Goal: Find specific page/section: Find specific page/section

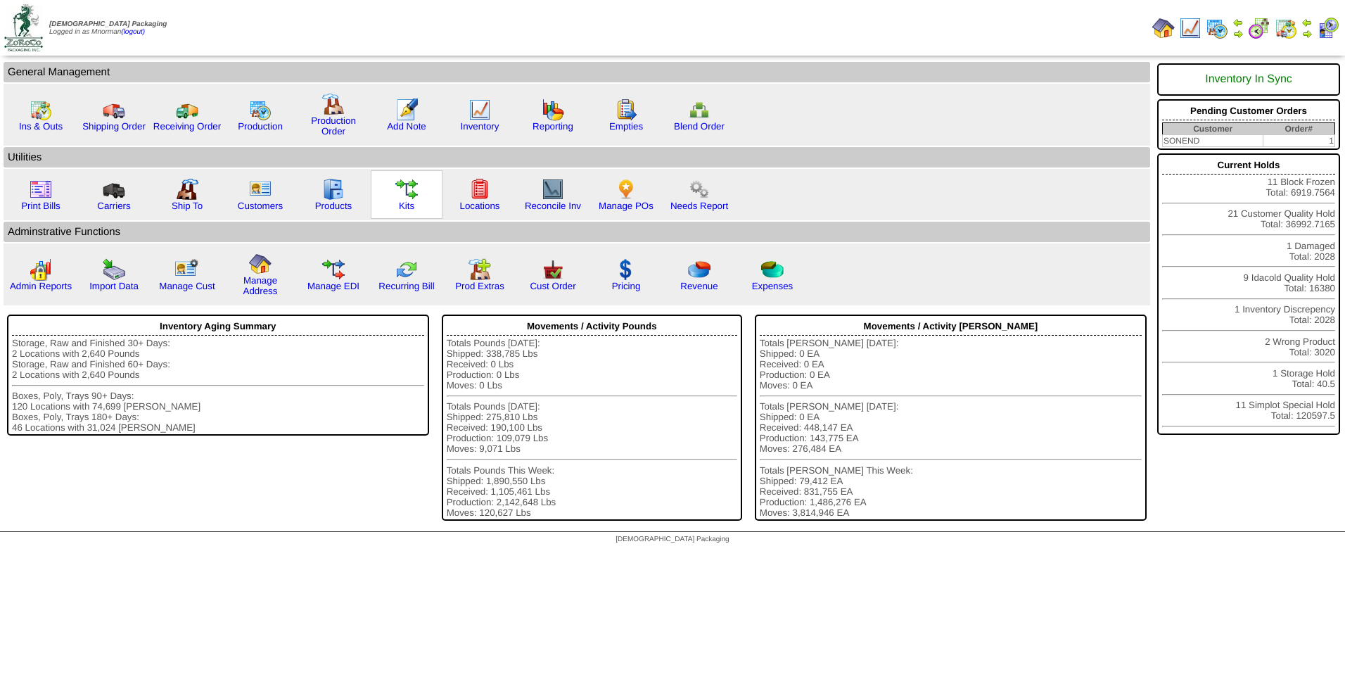
click at [414, 189] on img at bounding box center [406, 189] width 23 height 23
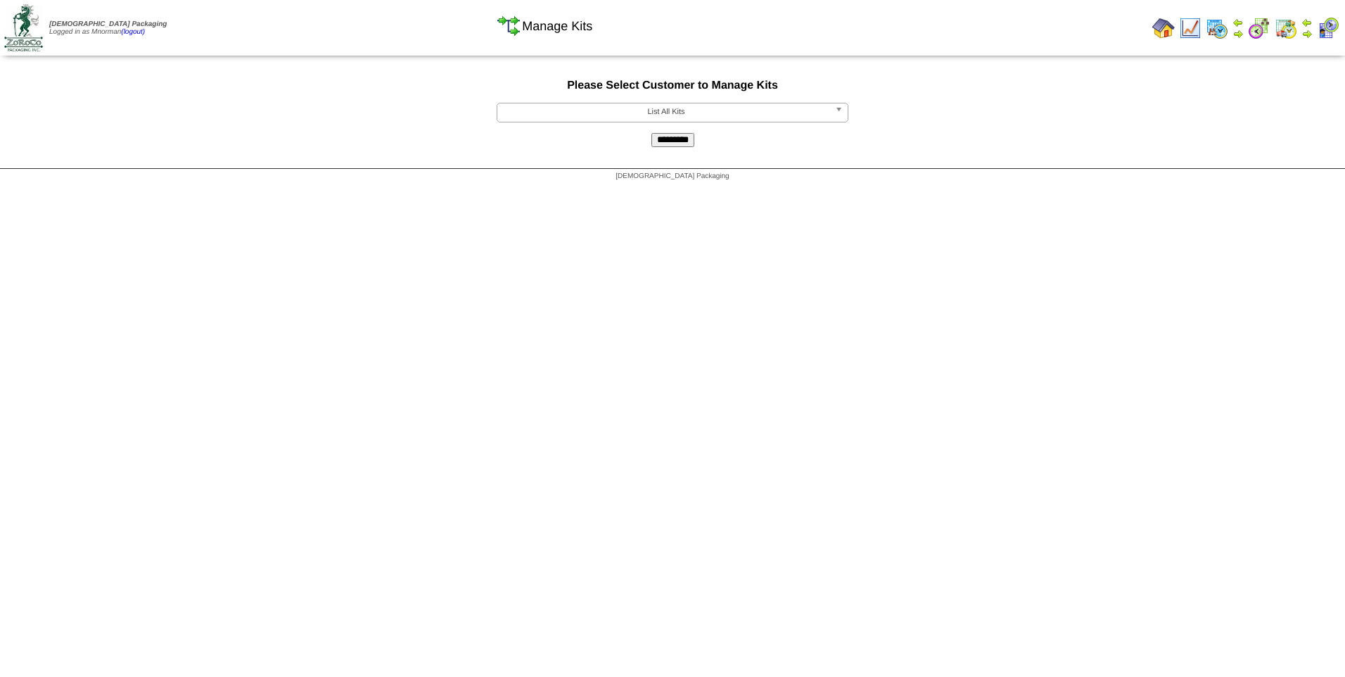
click at [760, 113] on span "List All Kits" at bounding box center [666, 111] width 326 height 17
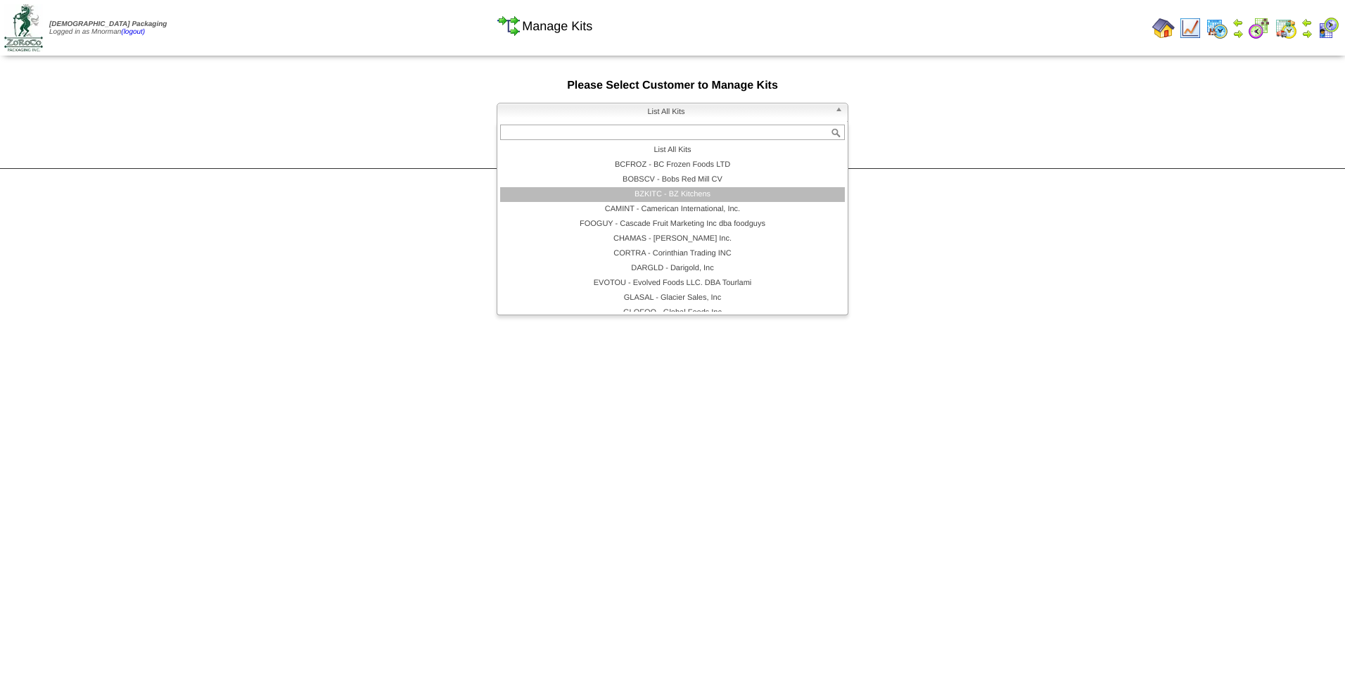
scroll to position [127, 0]
click at [723, 214] on li "LAMWES - Lamb-Weston" at bounding box center [672, 215] width 345 height 15
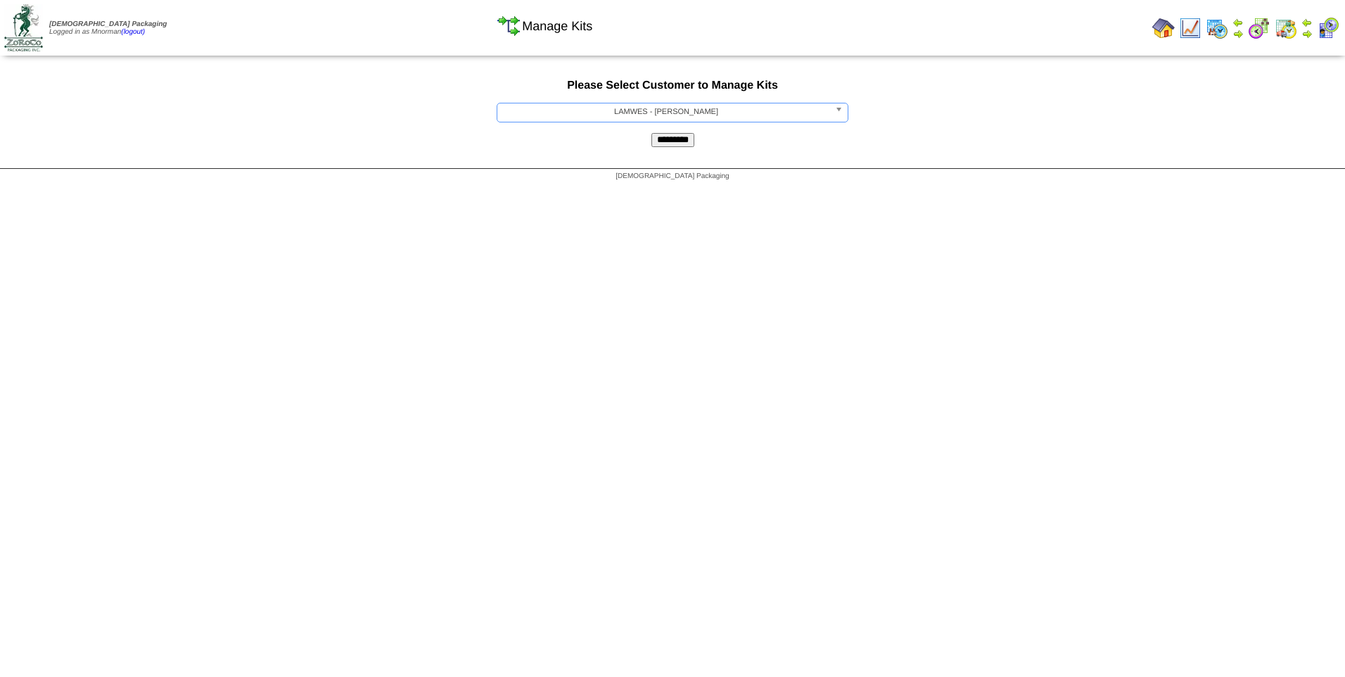
click at [665, 142] on input "*********" at bounding box center [672, 140] width 43 height 14
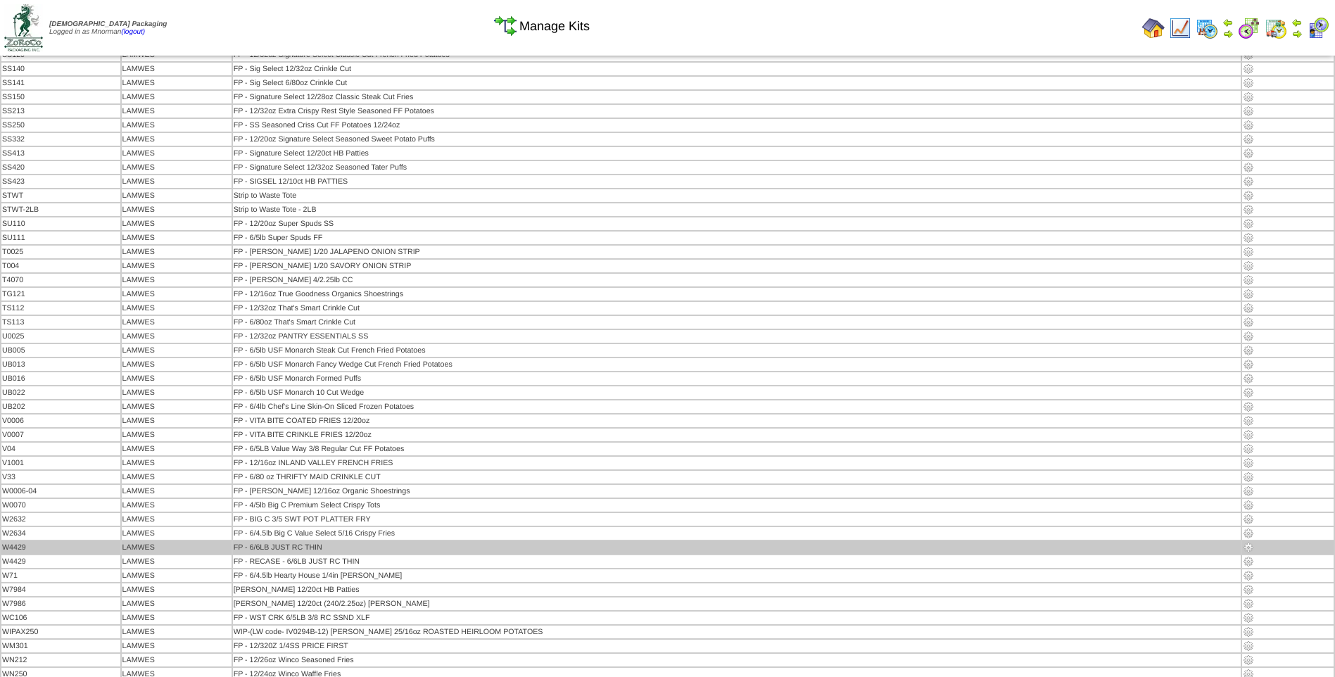
scroll to position [5878, 0]
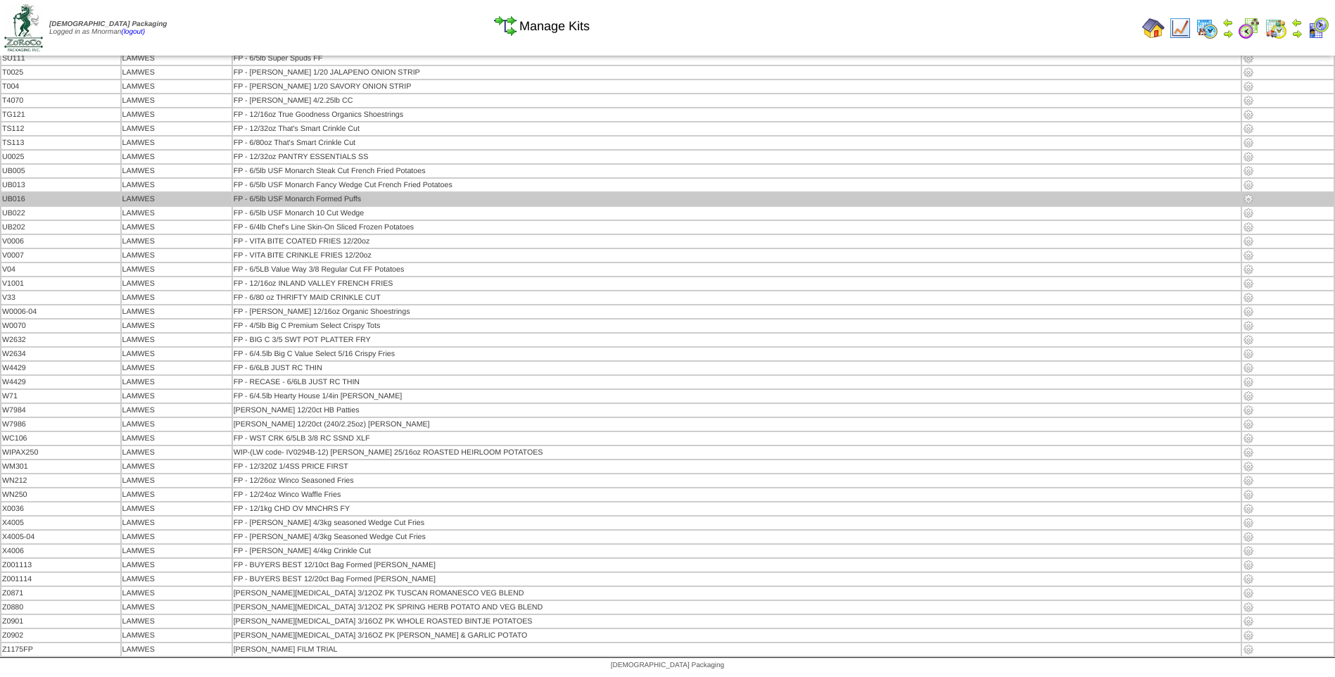
click at [1242, 198] on img at bounding box center [1247, 198] width 11 height 11
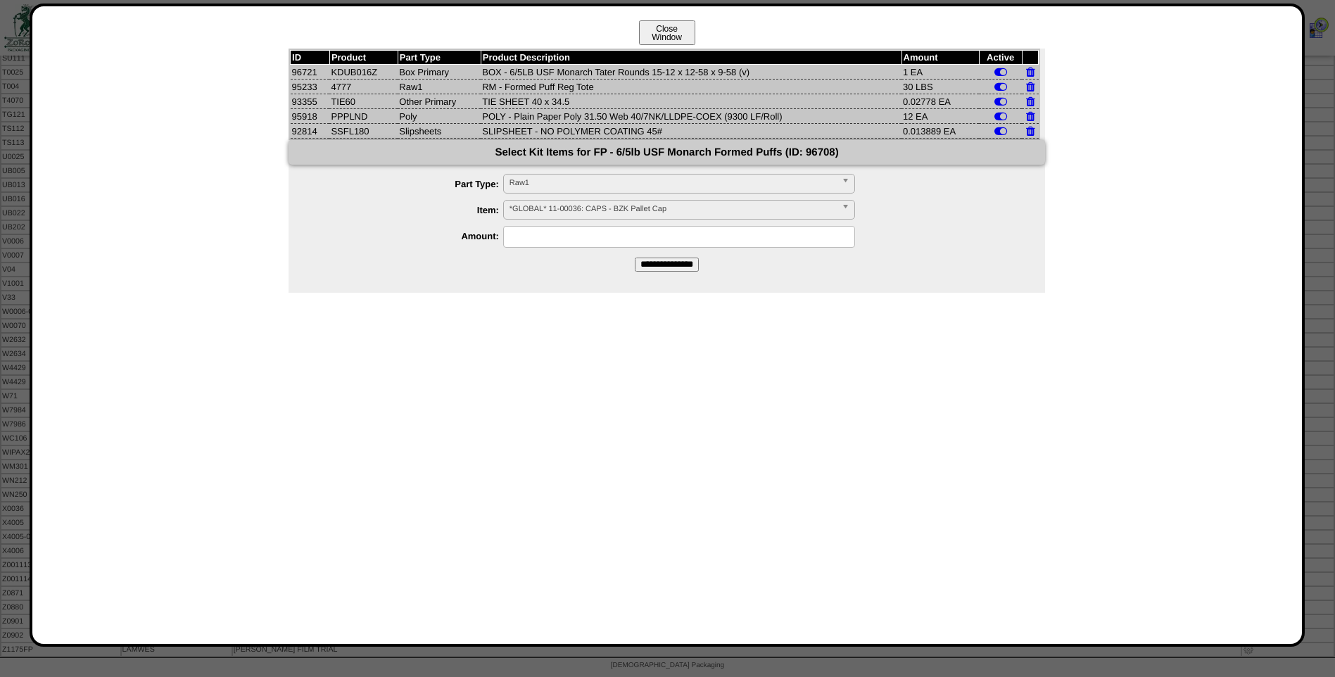
click at [653, 27] on button "Close Window" at bounding box center [667, 32] width 56 height 25
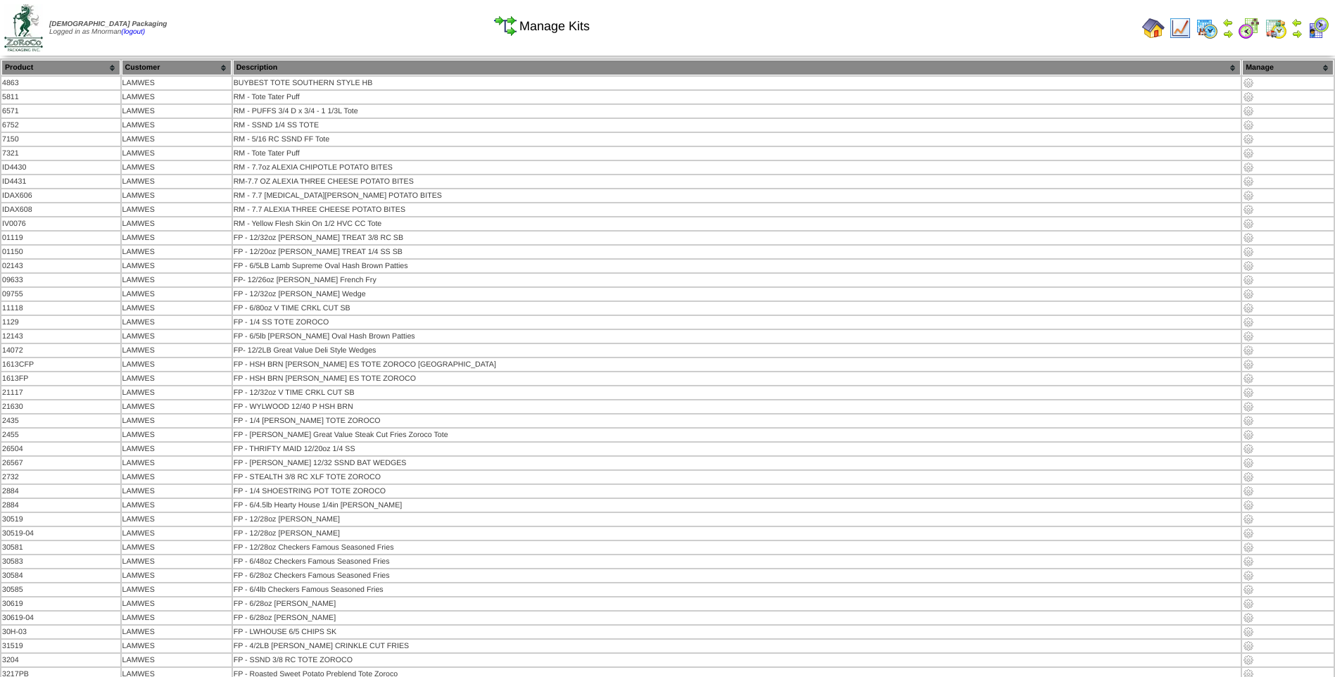
click at [1158, 25] on img at bounding box center [1153, 28] width 23 height 23
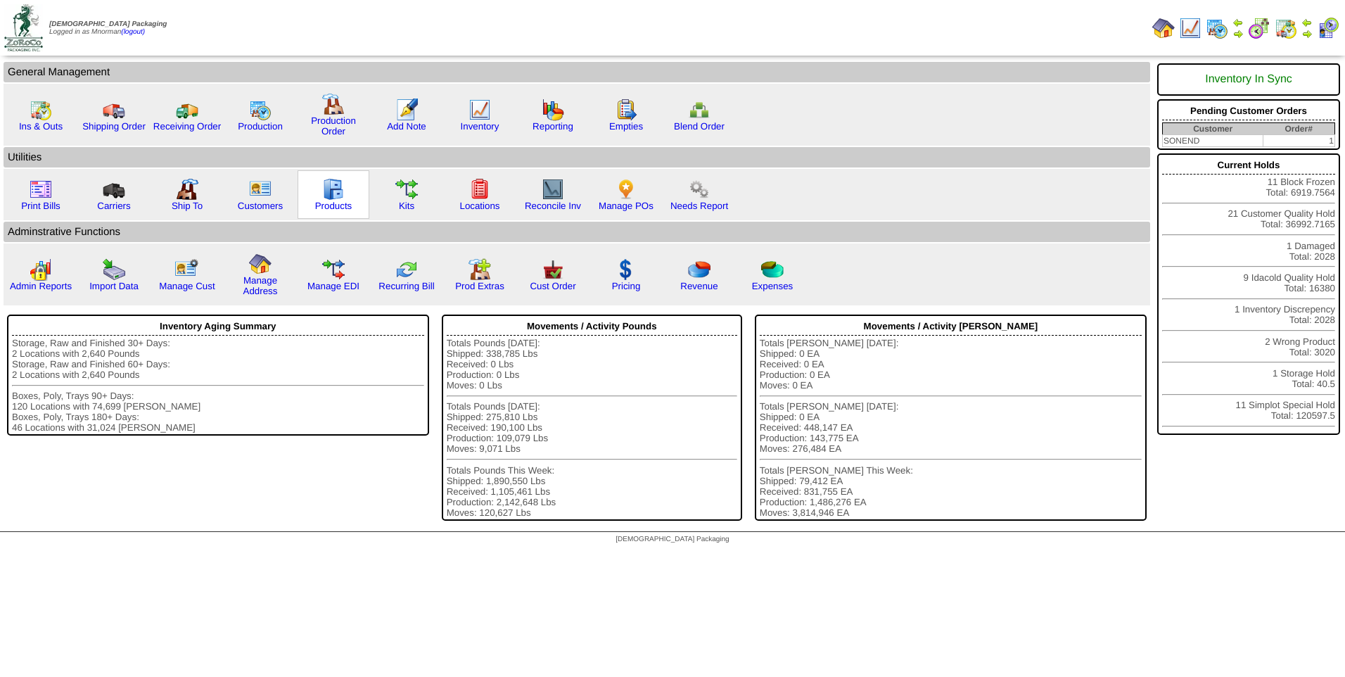
click at [337, 189] on img at bounding box center [333, 189] width 23 height 23
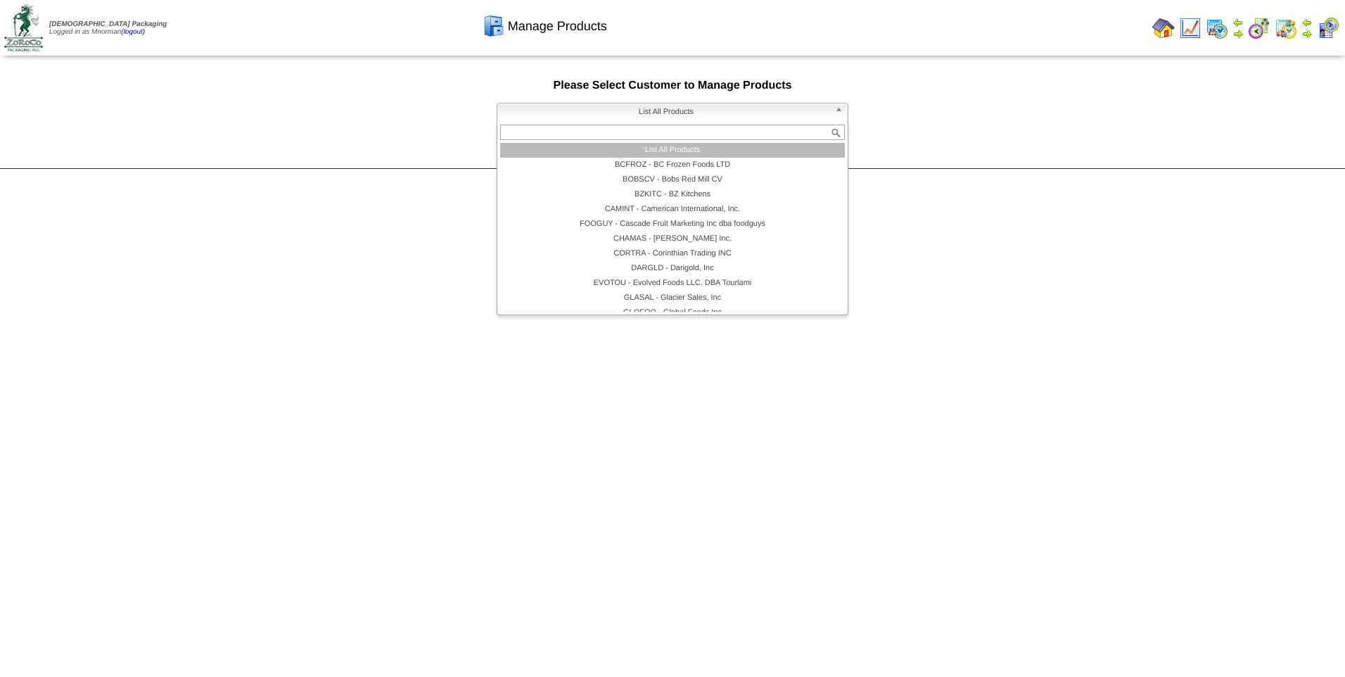
click at [741, 117] on span "List All Products" at bounding box center [666, 111] width 326 height 17
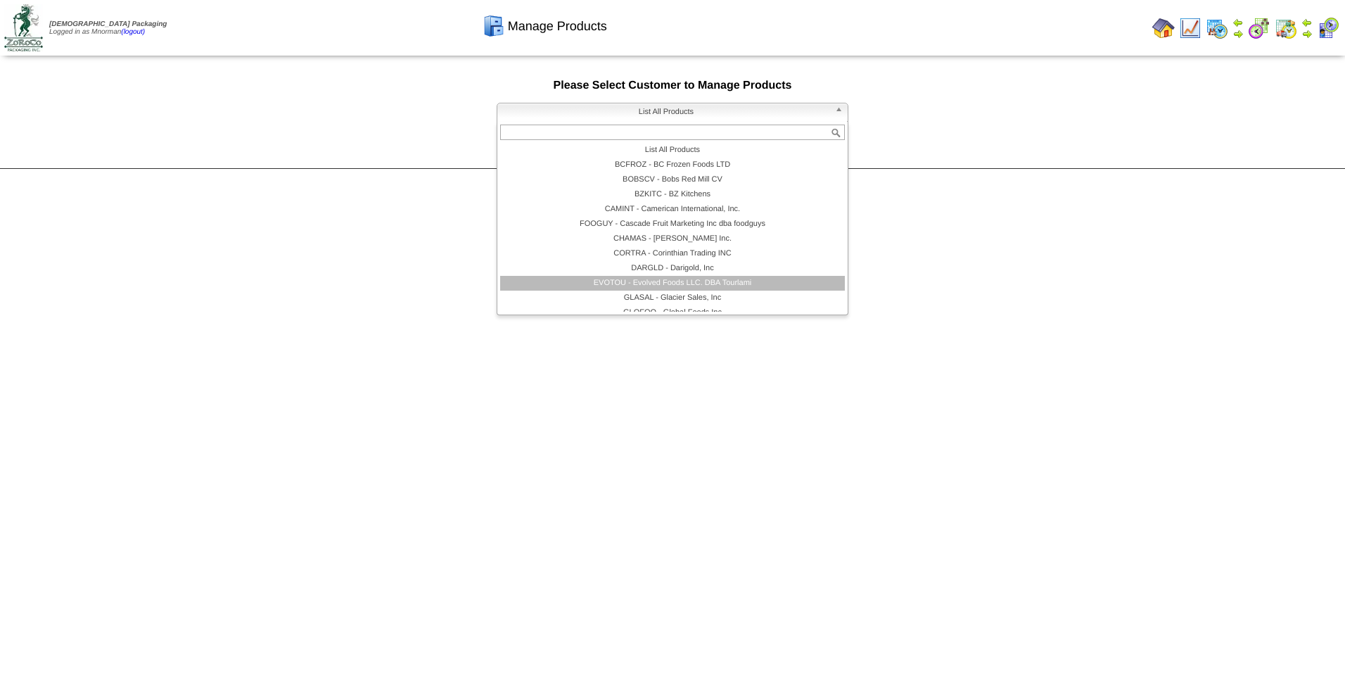
scroll to position [127, 0]
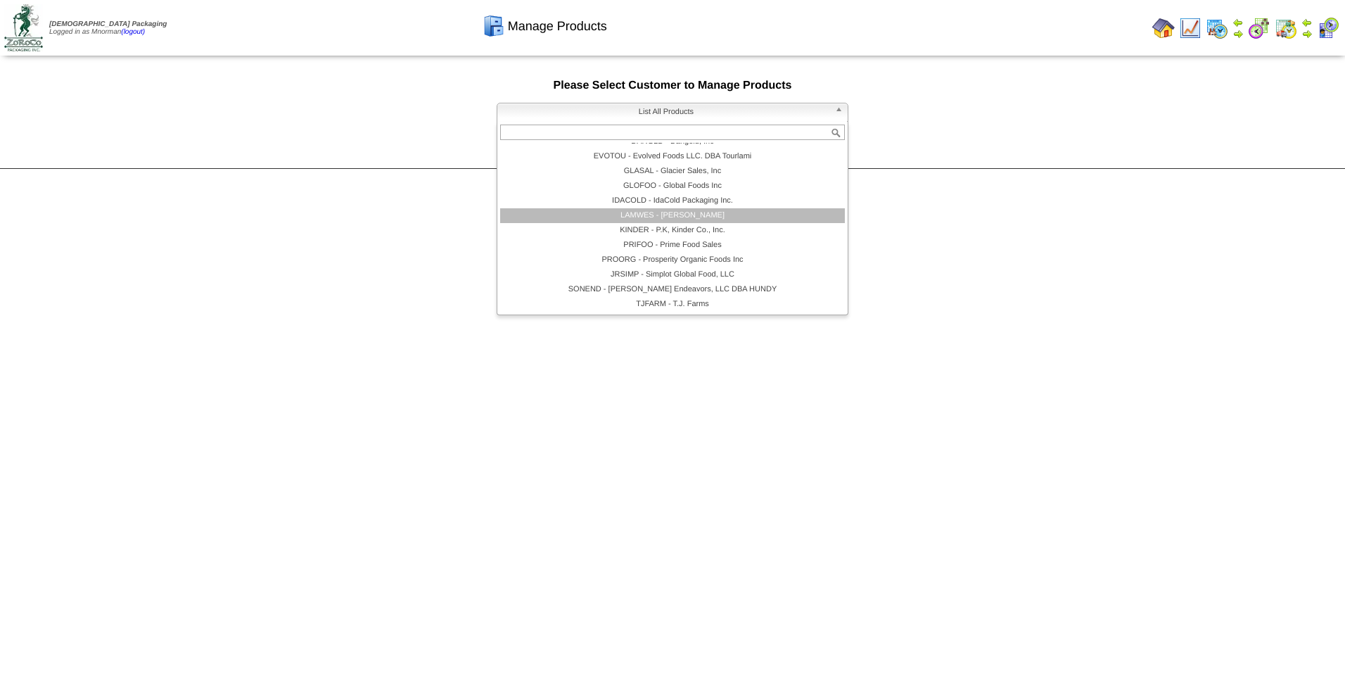
click at [710, 212] on li "LAMWES - [PERSON_NAME]" at bounding box center [672, 215] width 345 height 15
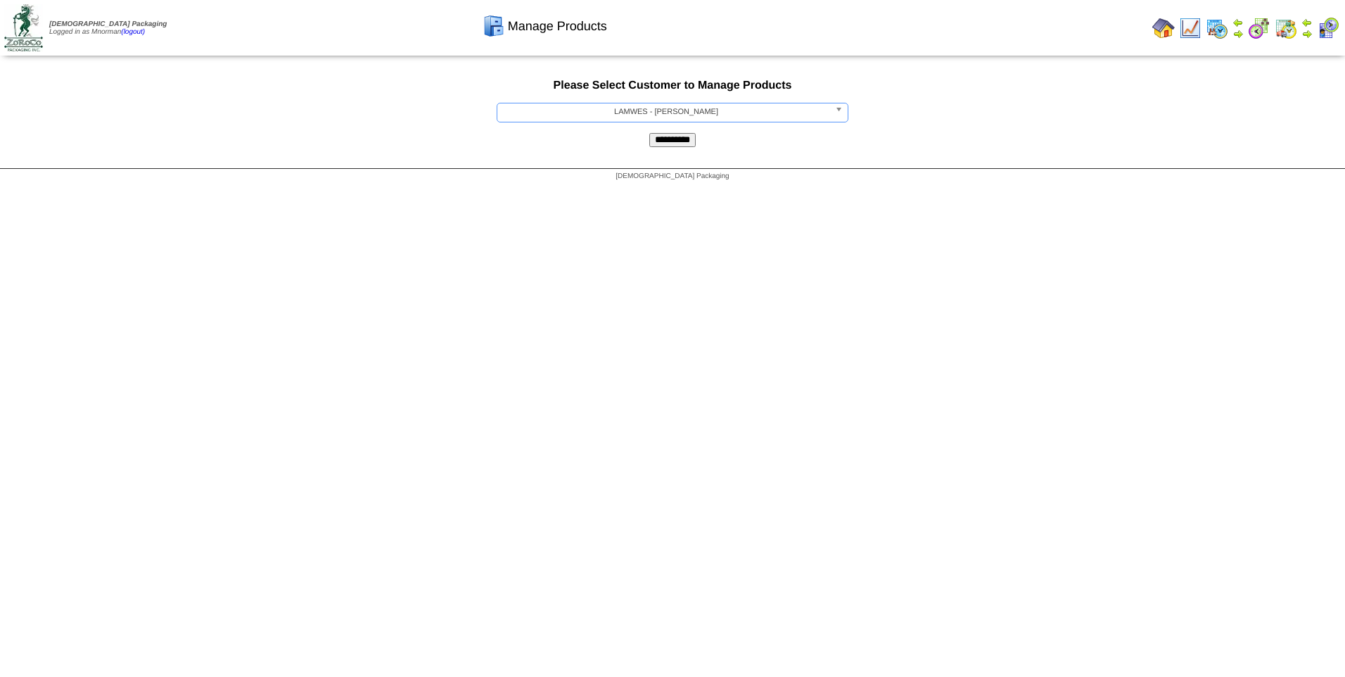
click at [663, 142] on input "**********" at bounding box center [672, 140] width 46 height 14
